Goal: Task Accomplishment & Management: Manage account settings

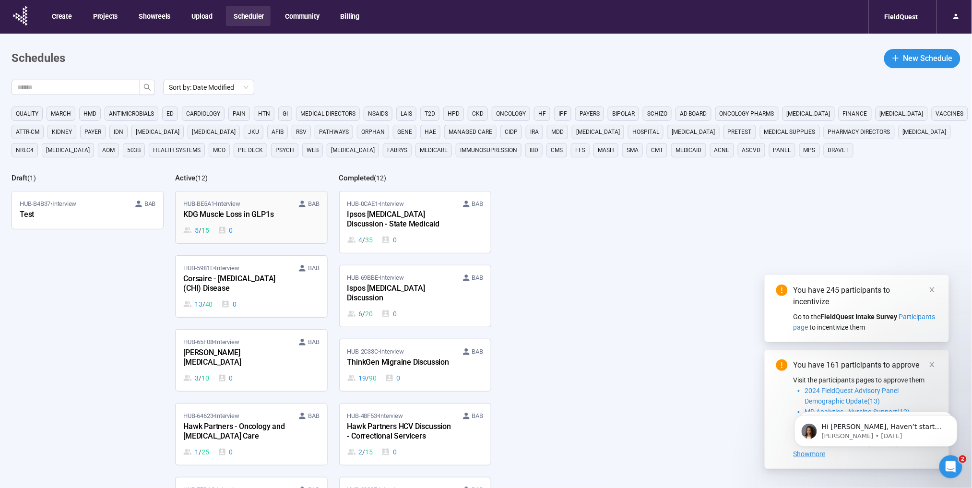
click at [243, 218] on div "KDG Muscle Loss in GLP1s" at bounding box center [236, 215] width 106 height 12
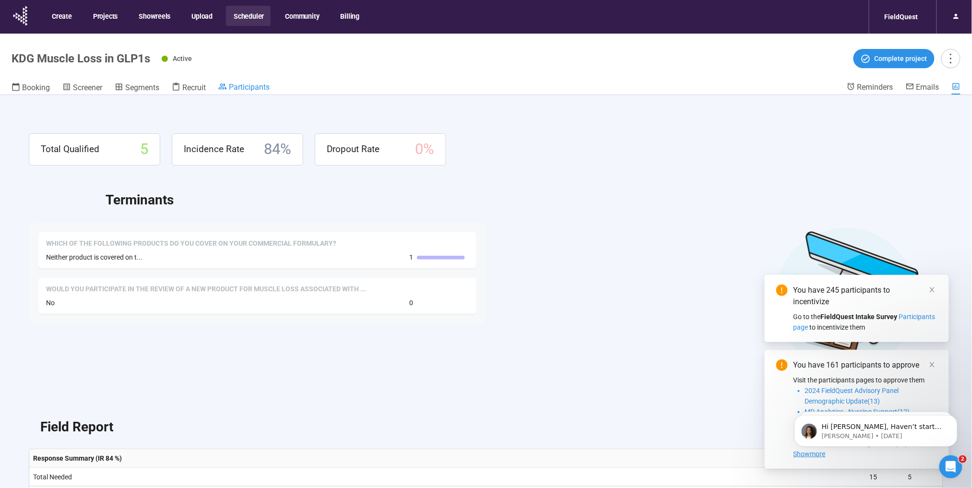
click at [259, 84] on span "Participants" at bounding box center [249, 87] width 41 height 9
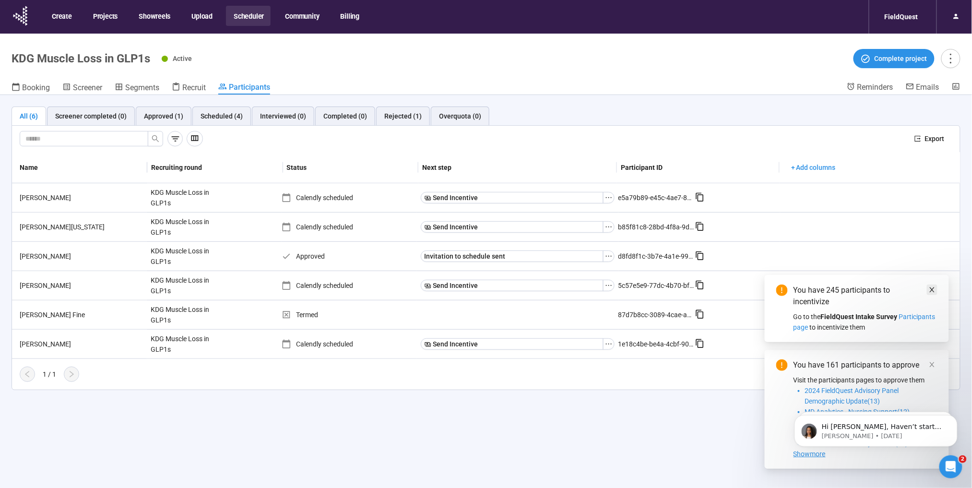
click at [934, 291] on icon "close" at bounding box center [932, 289] width 7 height 7
click at [933, 363] on icon "close" at bounding box center [932, 364] width 7 height 7
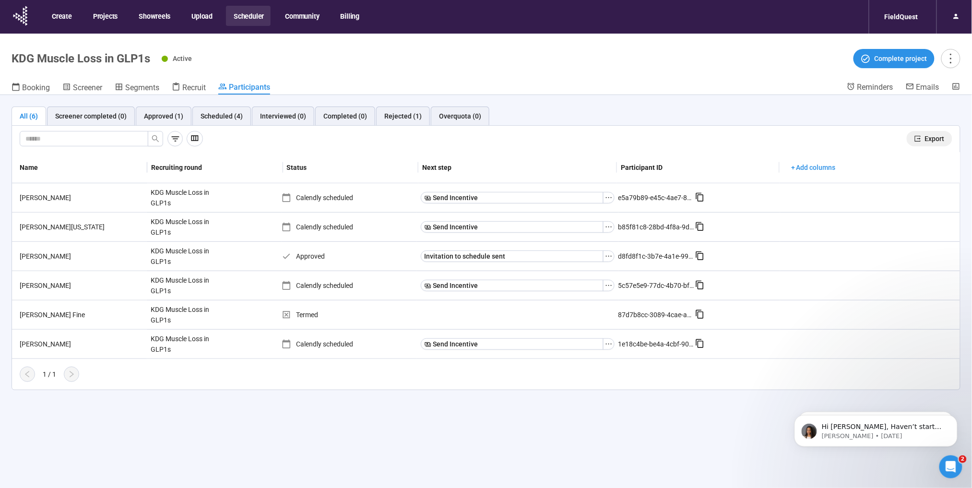
click at [923, 136] on button "Export" at bounding box center [930, 138] width 46 height 15
